Goal: Task Accomplishment & Management: Manage account settings

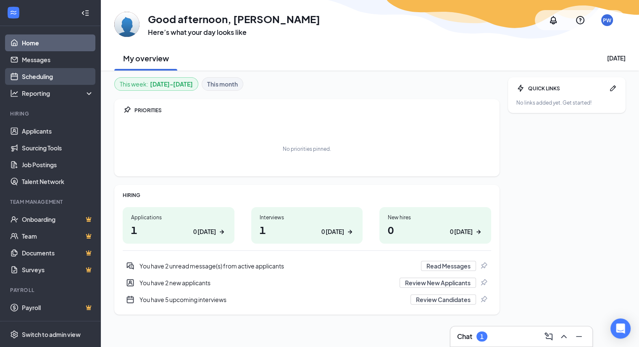
click at [34, 74] on link "Scheduling" at bounding box center [58, 76] width 72 height 17
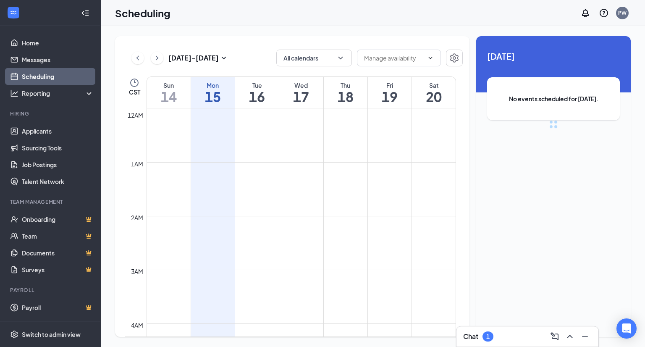
scroll to position [413, 0]
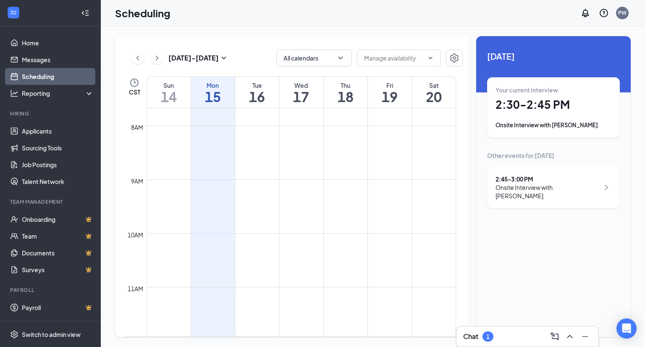
click at [580, 180] on div "2:45 - 3:00 PM" at bounding box center [548, 179] width 104 height 8
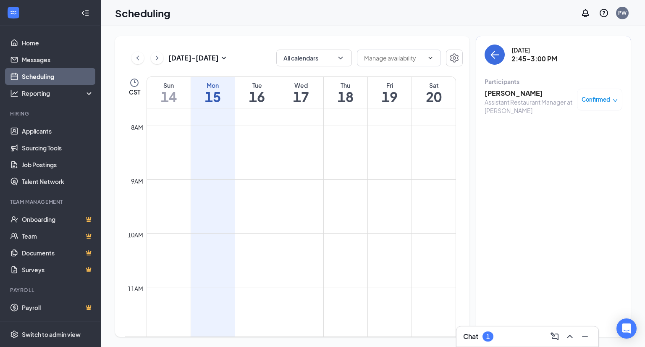
click at [498, 95] on h3 "[PERSON_NAME]" at bounding box center [529, 93] width 88 height 9
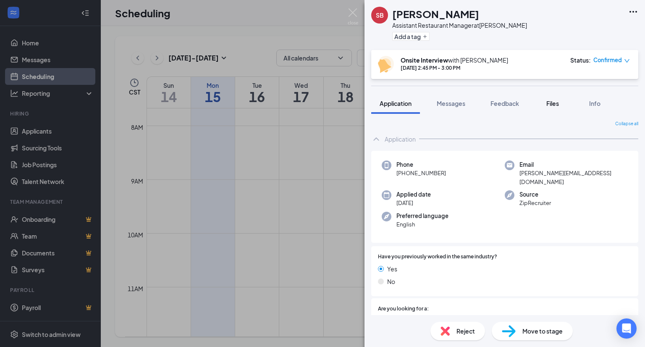
click at [551, 103] on span "Files" at bounding box center [553, 104] width 13 height 8
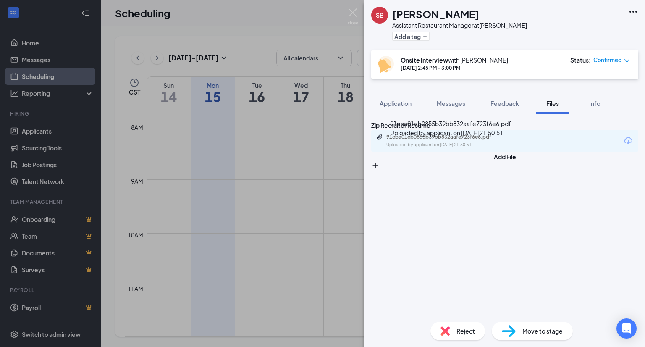
click at [448, 148] on div "Uploaded by applicant on [DATE] 21:50:51" at bounding box center [449, 145] width 126 height 7
